Goal: Transaction & Acquisition: Purchase product/service

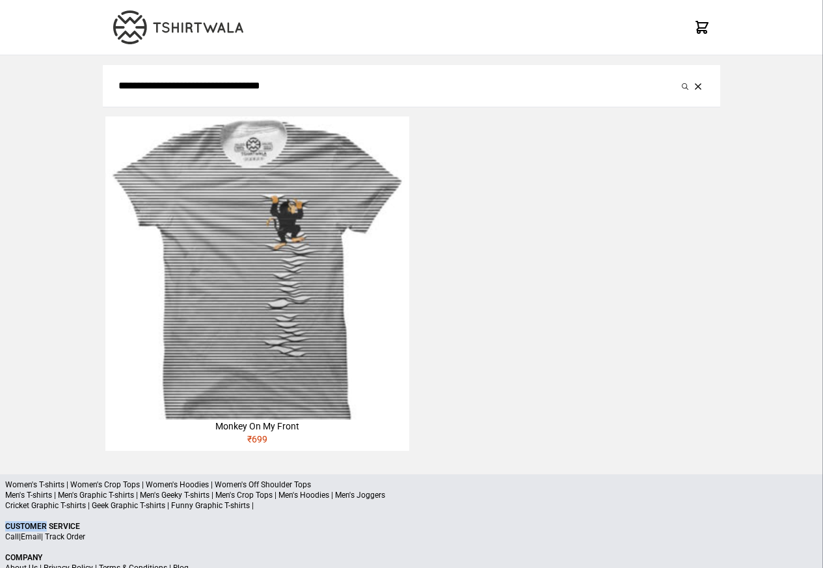
click at [216, 427] on div "Monkey On My Front" at bounding box center [256, 426] width 303 height 13
